Goal: Check status: Check status

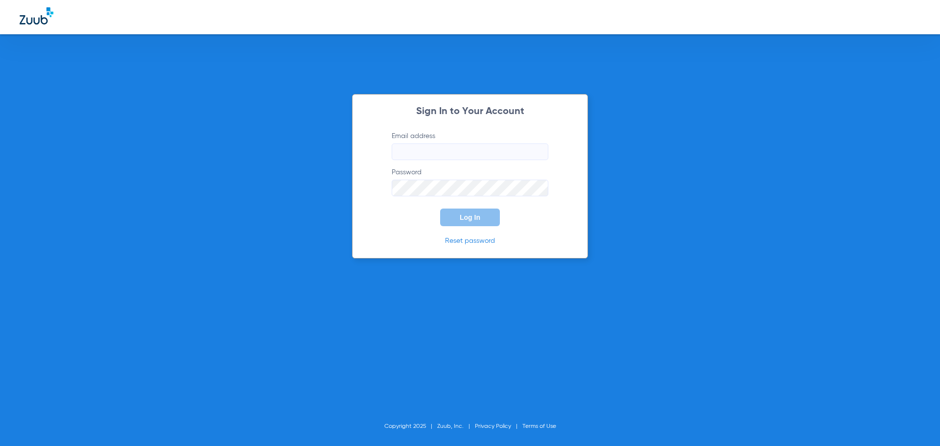
type input "[EMAIL_ADDRESS][DOMAIN_NAME]"
drag, startPoint x: 489, startPoint y: 224, endPoint x: 492, endPoint y: 229, distance: 5.6
click at [488, 224] on button "Log In" at bounding box center [470, 218] width 60 height 18
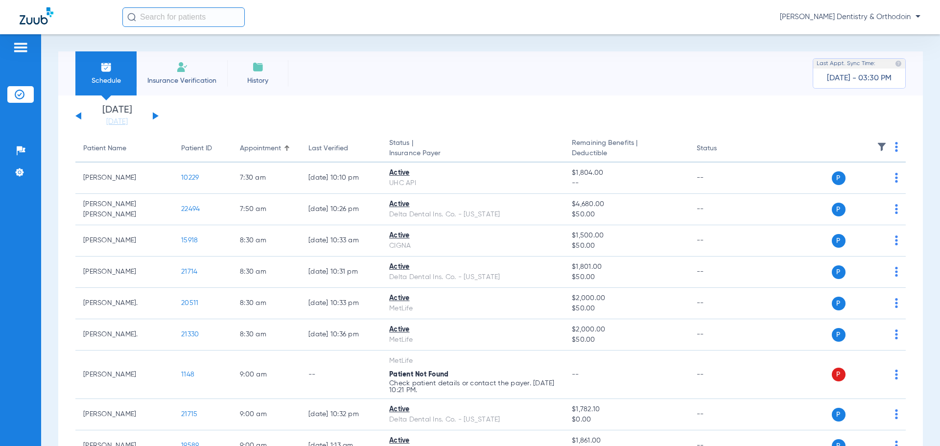
click at [186, 22] on input "text" at bounding box center [183, 17] width 122 height 20
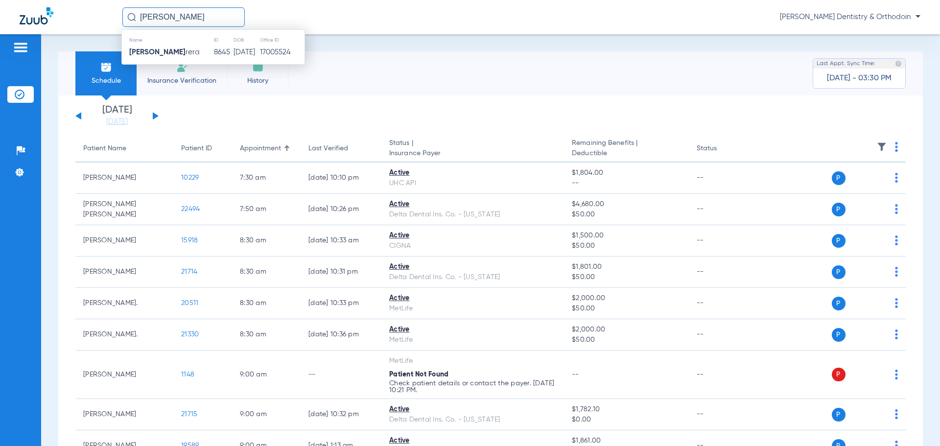
click at [154, 44] on th "Name" at bounding box center [168, 40] width 92 height 11
click at [156, 51] on strong "[PERSON_NAME]" at bounding box center [157, 51] width 56 height 7
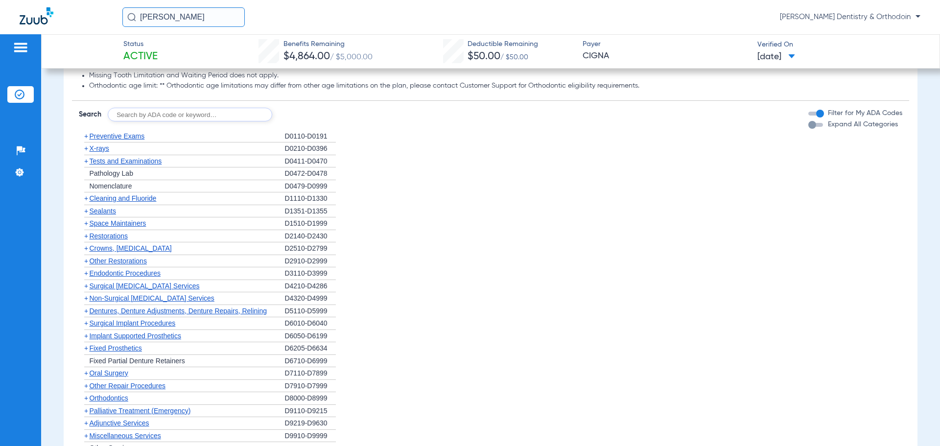
scroll to position [429, 0]
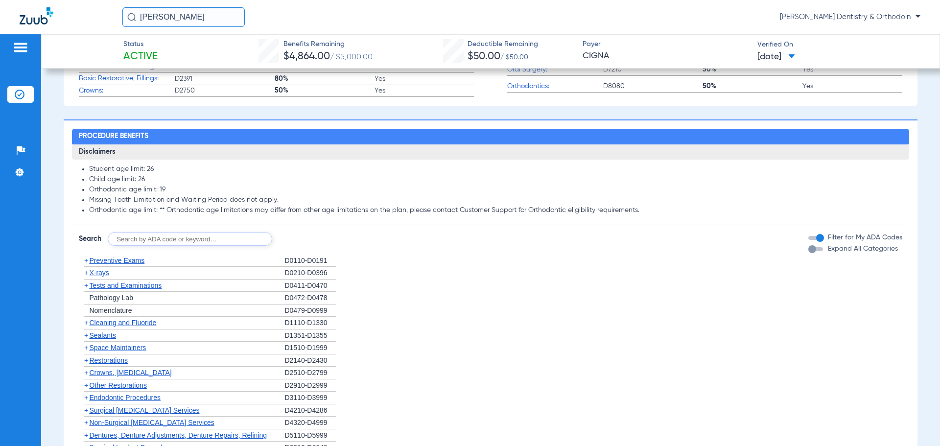
click at [115, 324] on span "Cleaning and Fluoride" at bounding box center [122, 323] width 67 height 8
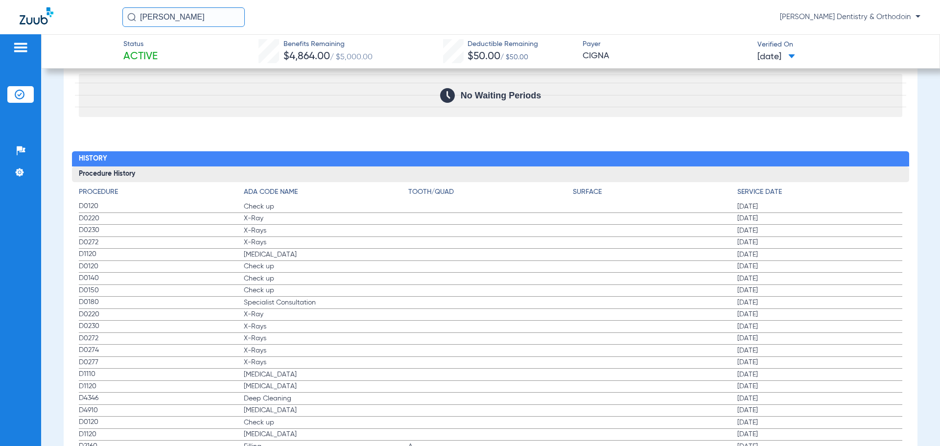
scroll to position [1016, 0]
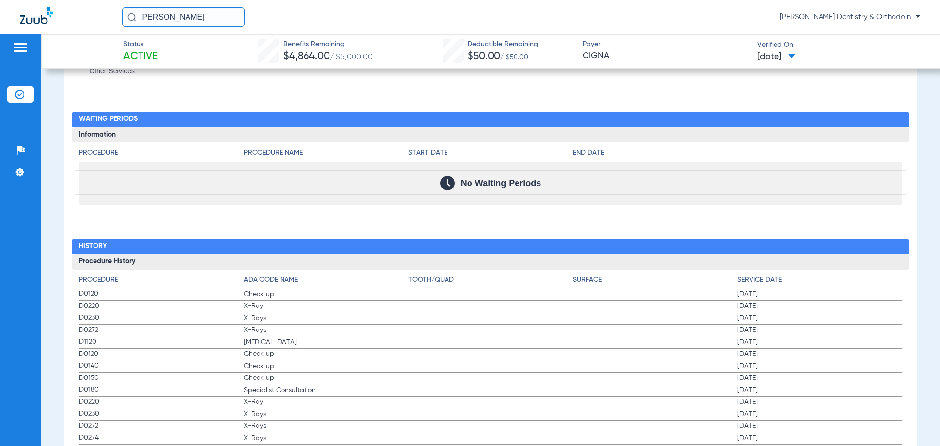
drag, startPoint x: 193, startPoint y: 17, endPoint x: -26, endPoint y: 11, distance: 219.0
click at [0, 11] on html "kaitlyn ped [PERSON_NAME] Dentistry & Orthodoin Patients Insurance Verification…" at bounding box center [470, 223] width 940 height 446
type input "[PERSON_NAME]"
click at [197, 20] on input "[PERSON_NAME]" at bounding box center [183, 17] width 122 height 20
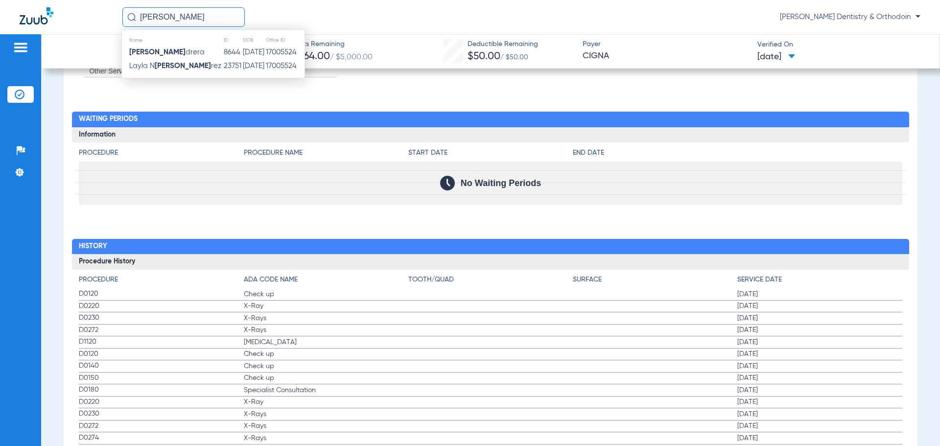
click at [164, 57] on td "[PERSON_NAME] [PERSON_NAME]" at bounding box center [172, 53] width 101 height 14
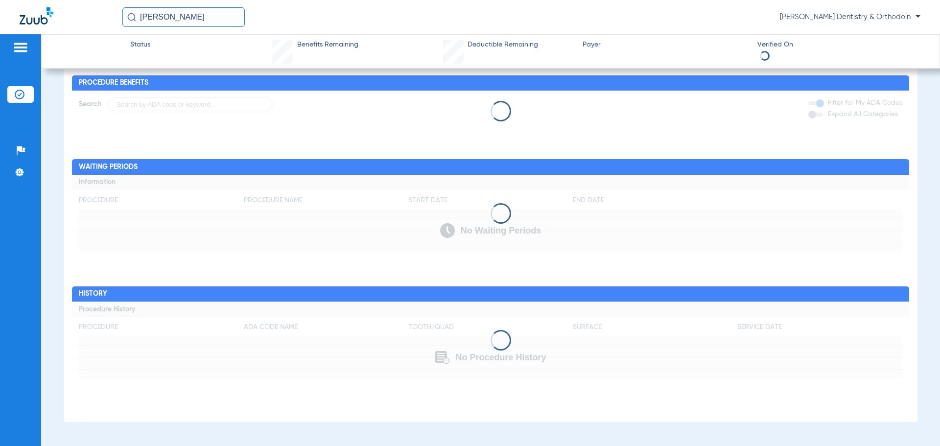
scroll to position [1016, 0]
